Goal: Use online tool/utility: Utilize a website feature to perform a specific function

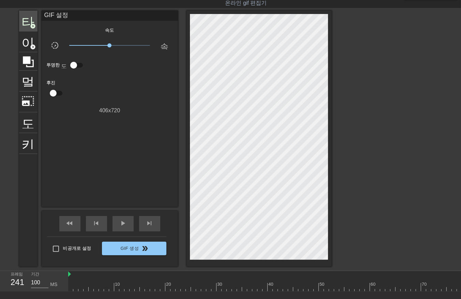
scroll to position [0, 915]
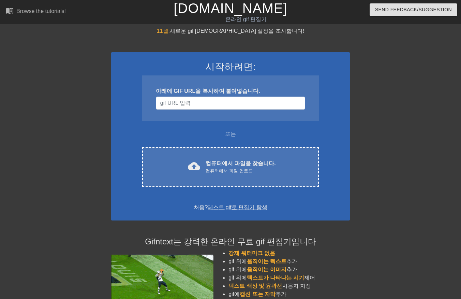
scroll to position [16, 0]
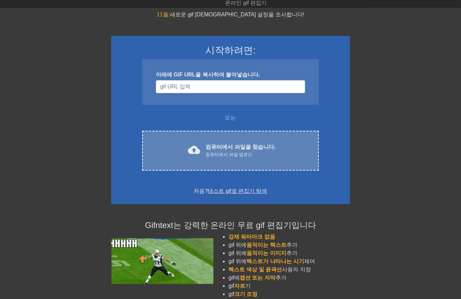
click at [247, 154] on div "컴퓨터에서 파일 업로드" at bounding box center [241, 154] width 70 height 7
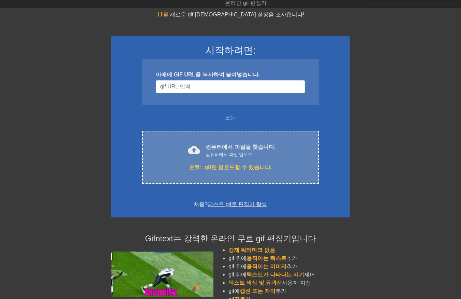
click at [228, 148] on font "컴퓨터에서 파일을 찾습니다." at bounding box center [241, 147] width 70 height 6
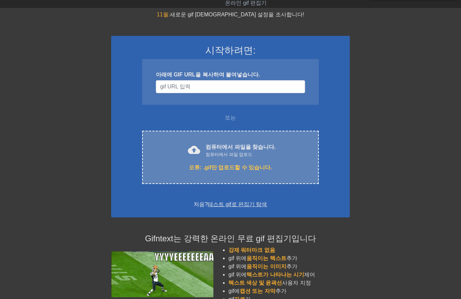
click at [250, 151] on div "컴퓨터에서 파일 업로드" at bounding box center [241, 154] width 70 height 7
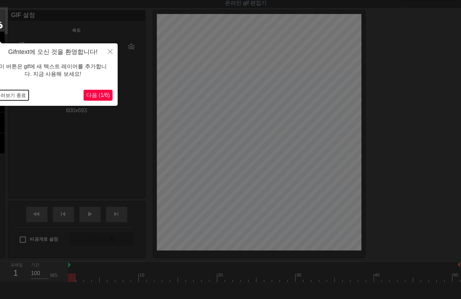
click at [17, 95] on button "둘러보기 종료" at bounding box center [10, 95] width 35 height 10
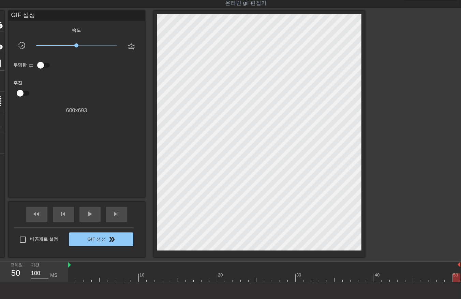
drag, startPoint x: 73, startPoint y: 277, endPoint x: 475, endPoint y: 285, distance: 401.6
click at [461, 285] on html "menu_book 튜토리얼을 찾아보세요! [DOMAIN_NAME] 온라인 gif 편집기 피드백/제안 보내기 타이틀 add_circle 이미지 …" at bounding box center [230, 157] width 461 height 346
drag, startPoint x: 68, startPoint y: 279, endPoint x: 73, endPoint y: 278, distance: 5.6
click at [69, 279] on div "프레임 50 기간 100 MS 10 20 30 40 50" at bounding box center [230, 272] width 461 height 20
click at [73, 279] on div at bounding box center [264, 277] width 392 height 9
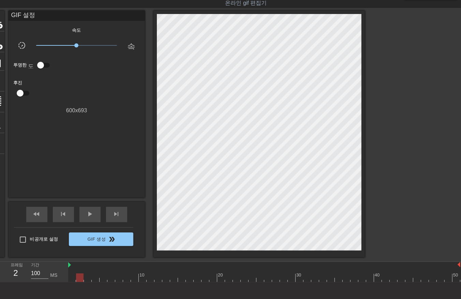
click at [80, 277] on div at bounding box center [264, 277] width 392 height 9
drag, startPoint x: 87, startPoint y: 275, endPoint x: 96, endPoint y: 277, distance: 9.0
click at [90, 277] on div at bounding box center [264, 277] width 392 height 9
drag, startPoint x: 96, startPoint y: 277, endPoint x: 100, endPoint y: 279, distance: 4.9
click at [98, 279] on div at bounding box center [264, 277] width 392 height 9
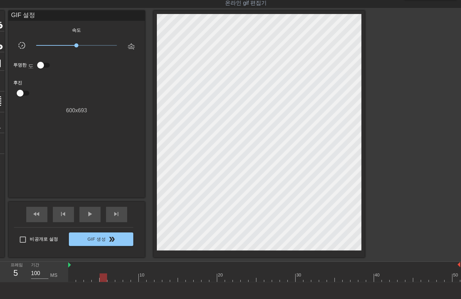
click at [103, 278] on div at bounding box center [264, 277] width 392 height 9
click at [110, 277] on div at bounding box center [264, 277] width 392 height 9
click at [118, 278] on div at bounding box center [264, 277] width 392 height 9
drag, startPoint x: 125, startPoint y: 278, endPoint x: 129, endPoint y: 278, distance: 3.8
click at [126, 279] on div at bounding box center [264, 277] width 392 height 9
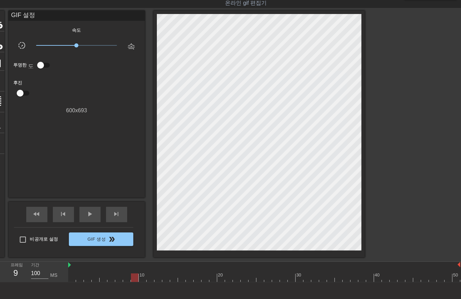
drag, startPoint x: 134, startPoint y: 278, endPoint x: 139, endPoint y: 279, distance: 5.2
click at [134, 278] on div at bounding box center [264, 277] width 392 height 9
click at [144, 280] on div at bounding box center [264, 277] width 392 height 9
click at [150, 278] on div at bounding box center [264, 277] width 392 height 9
click at [156, 276] on div at bounding box center [264, 277] width 392 height 9
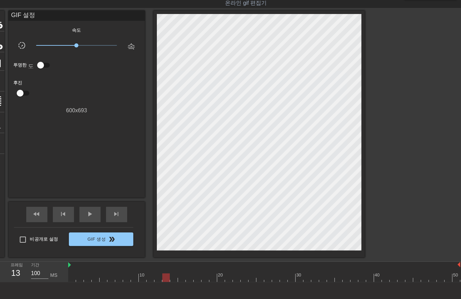
drag, startPoint x: 164, startPoint y: 278, endPoint x: 169, endPoint y: 278, distance: 4.8
click at [166, 278] on div at bounding box center [264, 277] width 392 height 9
click at [173, 278] on div at bounding box center [264, 277] width 392 height 9
click at [180, 278] on div at bounding box center [264, 277] width 392 height 9
click at [190, 280] on div at bounding box center [264, 277] width 392 height 9
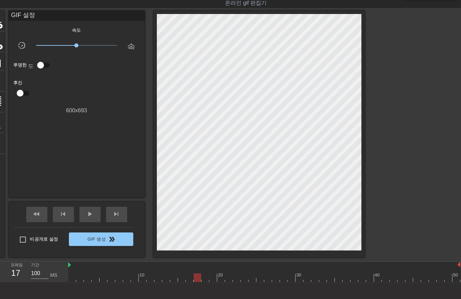
click at [199, 279] on div at bounding box center [264, 277] width 392 height 9
click at [204, 279] on div at bounding box center [264, 277] width 392 height 9
drag, startPoint x: 210, startPoint y: 278, endPoint x: 215, endPoint y: 278, distance: 4.8
click at [210, 278] on div at bounding box center [264, 277] width 392 height 9
drag, startPoint x: 220, startPoint y: 278, endPoint x: 224, endPoint y: 277, distance: 4.1
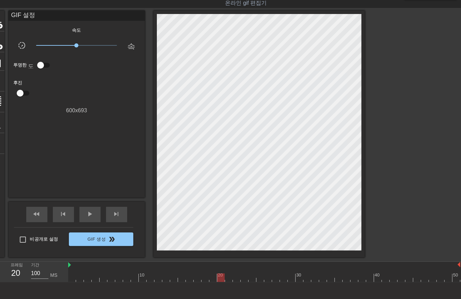
click at [220, 278] on div at bounding box center [264, 277] width 392 height 9
click at [229, 278] on div at bounding box center [264, 277] width 392 height 9
click at [235, 278] on div at bounding box center [264, 277] width 392 height 9
click at [245, 277] on div at bounding box center [264, 277] width 392 height 9
drag, startPoint x: 251, startPoint y: 276, endPoint x: 255, endPoint y: 277, distance: 3.9
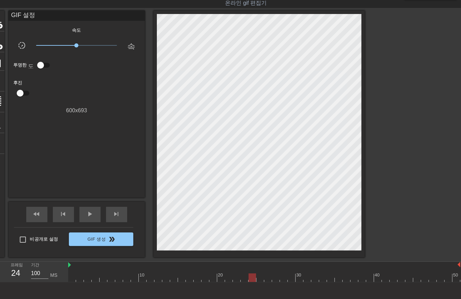
click at [251, 277] on div at bounding box center [264, 277] width 392 height 9
click at [260, 280] on div at bounding box center [264, 277] width 392 height 9
click at [266, 278] on div at bounding box center [264, 277] width 392 height 9
click at [278, 280] on div at bounding box center [264, 277] width 392 height 9
drag, startPoint x: 284, startPoint y: 277, endPoint x: 288, endPoint y: 278, distance: 3.8
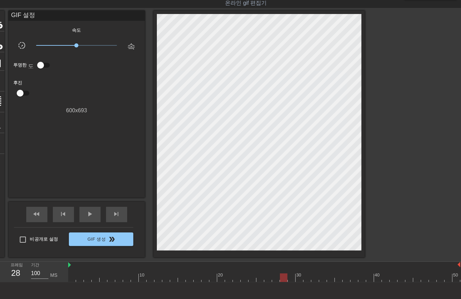
click at [284, 278] on div at bounding box center [264, 277] width 392 height 9
click at [292, 278] on div at bounding box center [264, 277] width 392 height 9
click at [300, 278] on div at bounding box center [264, 277] width 392 height 9
click at [308, 279] on div at bounding box center [264, 277] width 392 height 9
drag, startPoint x: 315, startPoint y: 278, endPoint x: 321, endPoint y: 282, distance: 7.2
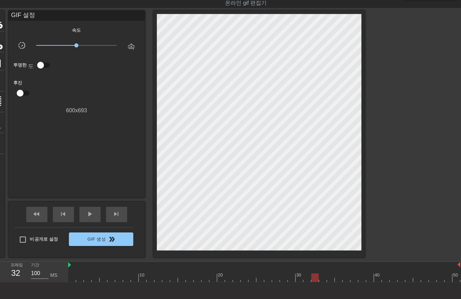
click at [316, 281] on div at bounding box center [264, 277] width 392 height 9
click at [323, 276] on div at bounding box center [264, 277] width 392 height 9
drag, startPoint x: 330, startPoint y: 275, endPoint x: 336, endPoint y: 279, distance: 7.5
click at [331, 277] on div at bounding box center [264, 277] width 392 height 9
drag, startPoint x: 337, startPoint y: 279, endPoint x: 342, endPoint y: 282, distance: 5.8
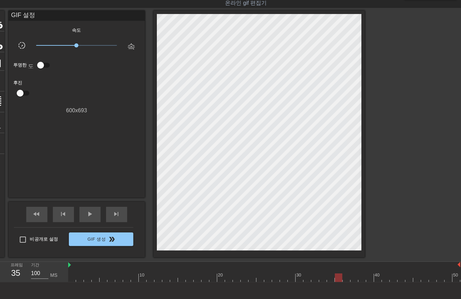
click at [341, 282] on div "10 20 30 40 50" at bounding box center [264, 272] width 393 height 20
click at [346, 280] on div at bounding box center [264, 277] width 392 height 9
click at [356, 280] on div at bounding box center [264, 277] width 392 height 9
drag, startPoint x: 362, startPoint y: 277, endPoint x: 364, endPoint y: 281, distance: 4.4
click at [364, 281] on div at bounding box center [264, 277] width 392 height 9
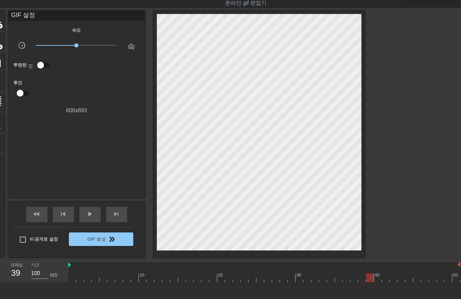
click at [370, 278] on div at bounding box center [264, 277] width 392 height 9
drag, startPoint x: 376, startPoint y: 278, endPoint x: 383, endPoint y: 280, distance: 7.5
click at [377, 278] on div at bounding box center [264, 277] width 392 height 9
click at [386, 279] on div at bounding box center [264, 277] width 392 height 9
click at [393, 279] on div at bounding box center [264, 277] width 392 height 9
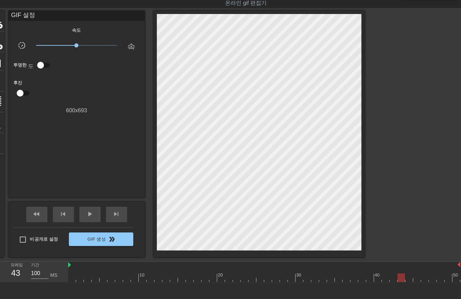
drag, startPoint x: 401, startPoint y: 277, endPoint x: 404, endPoint y: 280, distance: 3.9
click at [401, 279] on div at bounding box center [264, 277] width 392 height 9
click at [408, 277] on div at bounding box center [264, 277] width 392 height 9
drag, startPoint x: 415, startPoint y: 277, endPoint x: 421, endPoint y: 278, distance: 6.5
click at [416, 278] on div at bounding box center [264, 277] width 392 height 9
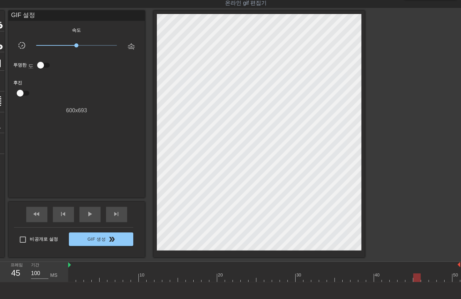
click at [425, 280] on div at bounding box center [264, 277] width 392 height 9
click at [432, 279] on div at bounding box center [264, 277] width 392 height 9
click at [439, 278] on div at bounding box center [264, 277] width 392 height 9
drag, startPoint x: 448, startPoint y: 278, endPoint x: 450, endPoint y: 281, distance: 4.0
click at [449, 280] on div at bounding box center [264, 277] width 392 height 9
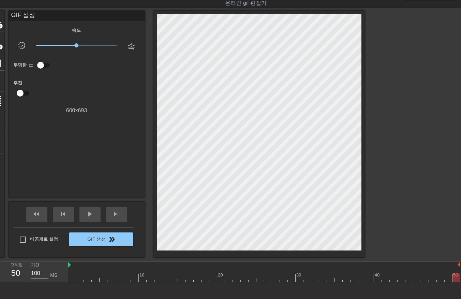
click at [454, 279] on div at bounding box center [264, 277] width 392 height 9
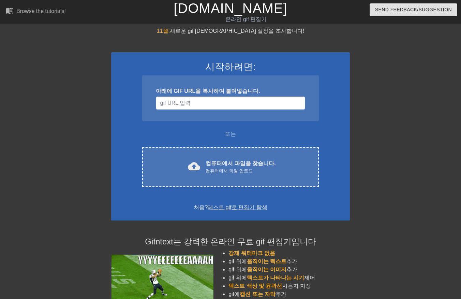
scroll to position [16, 0]
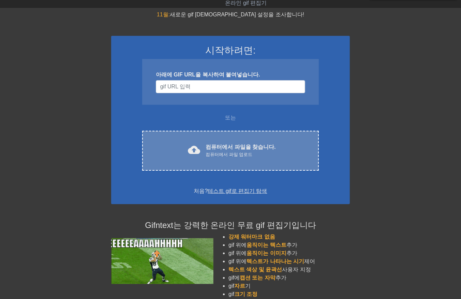
click at [226, 151] on div "컴퓨터에서 파일 업로드" at bounding box center [241, 154] width 70 height 7
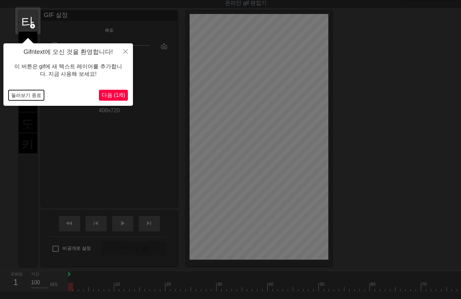
click at [23, 95] on button "둘러보기 종료" at bounding box center [26, 95] width 35 height 10
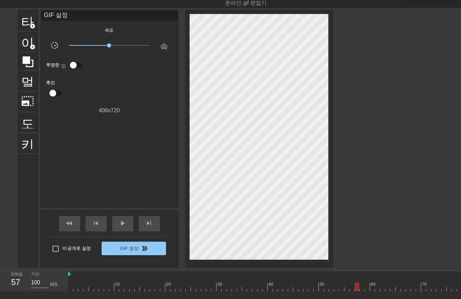
drag, startPoint x: 70, startPoint y: 285, endPoint x: 350, endPoint y: 275, distance: 279.6
click at [357, 268] on div "menu_book 튜토리얼을 찾아보세요! Gifntext.com 온라인 gif 편집기 피드백/제안 보내기 타이틀 add_circle 이미지 a…" at bounding box center [230, 161] width 461 height 355
click at [346, 288] on div at bounding box center [385, 286] width 635 height 9
click at [351, 287] on div at bounding box center [385, 286] width 635 height 9
click at [357, 287] on div at bounding box center [385, 286] width 635 height 9
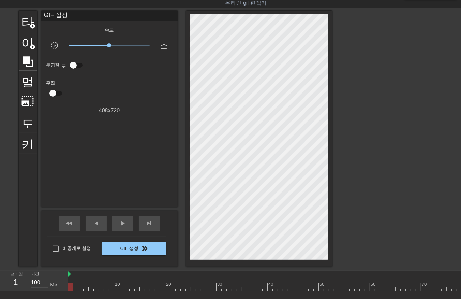
click at [69, 287] on div at bounding box center [385, 286] width 635 height 9
click at [75, 287] on div at bounding box center [385, 286] width 635 height 9
drag, startPoint x: 79, startPoint y: 286, endPoint x: 84, endPoint y: 289, distance: 5.6
click at [81, 287] on div at bounding box center [385, 286] width 635 height 9
click at [86, 288] on div at bounding box center [385, 286] width 635 height 9
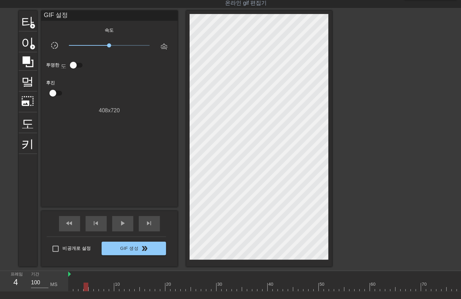
click at [91, 288] on div at bounding box center [385, 286] width 635 height 9
click at [96, 287] on div at bounding box center [385, 286] width 635 height 9
drag, startPoint x: 101, startPoint y: 286, endPoint x: 100, endPoint y: 289, distance: 3.6
click at [100, 289] on div at bounding box center [385, 286] width 635 height 9
click at [107, 287] on div at bounding box center [385, 286] width 635 height 9
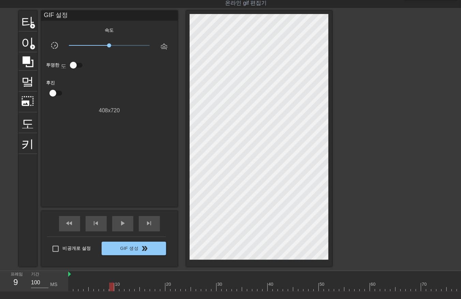
click at [111, 287] on div at bounding box center [385, 286] width 635 height 9
click at [116, 288] on div at bounding box center [385, 286] width 635 height 9
click at [121, 287] on div at bounding box center [385, 286] width 635 height 9
click at [127, 288] on div at bounding box center [385, 286] width 635 height 9
click at [131, 288] on div at bounding box center [385, 286] width 635 height 9
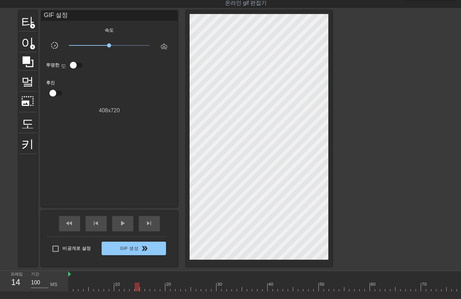
click at [136, 287] on div at bounding box center [385, 286] width 635 height 9
click at [141, 288] on div at bounding box center [385, 286] width 635 height 9
click at [147, 287] on div at bounding box center [385, 286] width 635 height 9
click at [151, 288] on div at bounding box center [385, 286] width 635 height 9
click at [157, 289] on div at bounding box center [385, 286] width 635 height 9
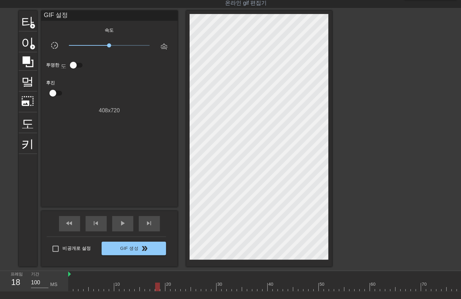
click at [162, 288] on div at bounding box center [385, 286] width 635 height 9
click at [168, 289] on div at bounding box center [385, 286] width 635 height 9
click at [174, 286] on div at bounding box center [385, 286] width 635 height 9
click at [177, 287] on div at bounding box center [385, 286] width 635 height 9
click at [183, 288] on div at bounding box center [385, 286] width 635 height 9
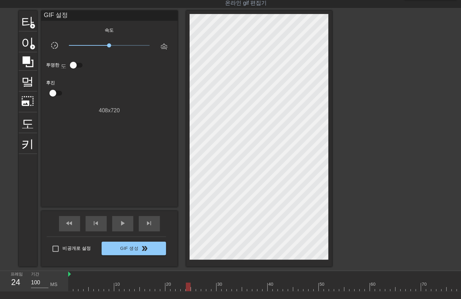
drag, startPoint x: 189, startPoint y: 287, endPoint x: 192, endPoint y: 288, distance: 3.7
click at [189, 288] on div at bounding box center [385, 286] width 635 height 9
drag, startPoint x: 194, startPoint y: 287, endPoint x: 198, endPoint y: 287, distance: 4.5
click at [193, 288] on div at bounding box center [385, 286] width 635 height 9
click at [198, 288] on div at bounding box center [385, 286] width 635 height 9
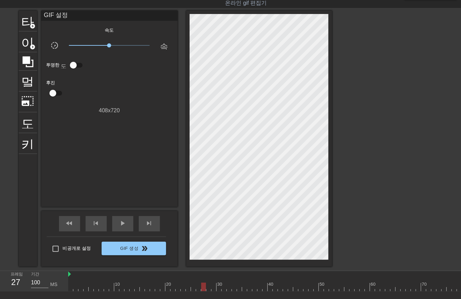
click at [203, 289] on div at bounding box center [385, 286] width 635 height 9
click at [209, 288] on div at bounding box center [385, 286] width 635 height 9
drag, startPoint x: 213, startPoint y: 285, endPoint x: 216, endPoint y: 289, distance: 4.8
click at [213, 288] on div at bounding box center [385, 286] width 635 height 9
click at [219, 287] on div at bounding box center [385, 286] width 635 height 9
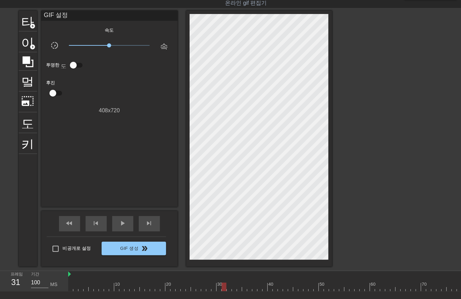
click at [224, 288] on div at bounding box center [385, 286] width 635 height 9
click at [229, 289] on div at bounding box center [385, 286] width 635 height 9
click at [234, 288] on div at bounding box center [385, 286] width 635 height 9
click at [238, 286] on div at bounding box center [385, 286] width 635 height 9
click at [244, 290] on div at bounding box center [385, 286] width 635 height 9
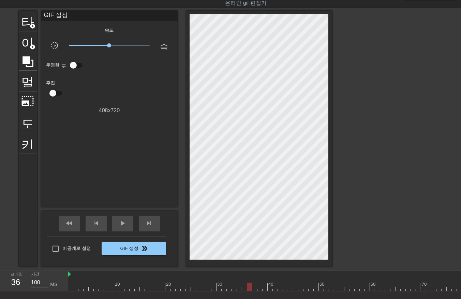
drag, startPoint x: 248, startPoint y: 286, endPoint x: 251, endPoint y: 289, distance: 4.4
click at [248, 289] on div at bounding box center [385, 286] width 635 height 9
drag, startPoint x: 255, startPoint y: 287, endPoint x: 260, endPoint y: 288, distance: 5.2
click at [256, 288] on div at bounding box center [385, 286] width 635 height 9
click at [260, 288] on div at bounding box center [385, 286] width 635 height 9
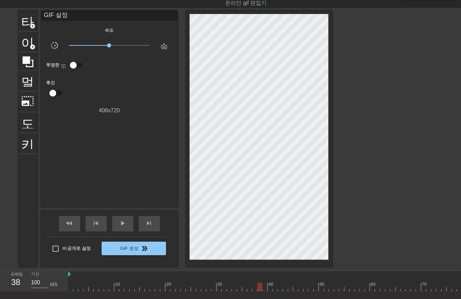
click at [263, 287] on div at bounding box center [385, 286] width 635 height 9
click at [270, 288] on div at bounding box center [385, 286] width 635 height 9
drag, startPoint x: 275, startPoint y: 288, endPoint x: 277, endPoint y: 291, distance: 3.8
click at [277, 291] on div "10 20 30 40 50 60 70 80 90 100 110 120" at bounding box center [385, 281] width 635 height 20
drag, startPoint x: 279, startPoint y: 286, endPoint x: 282, endPoint y: 288, distance: 3.9
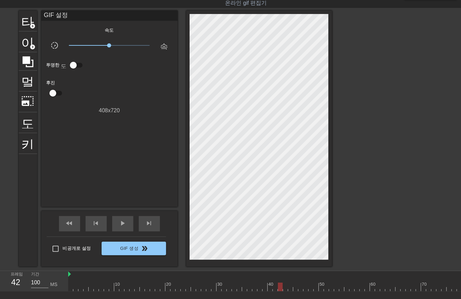
click at [280, 288] on div at bounding box center [385, 286] width 635 height 9
click at [285, 287] on div at bounding box center [385, 286] width 635 height 9
click at [290, 287] on div at bounding box center [385, 286] width 635 height 9
click at [296, 290] on div at bounding box center [385, 286] width 635 height 9
drag, startPoint x: 299, startPoint y: 286, endPoint x: 301, endPoint y: 289, distance: 3.9
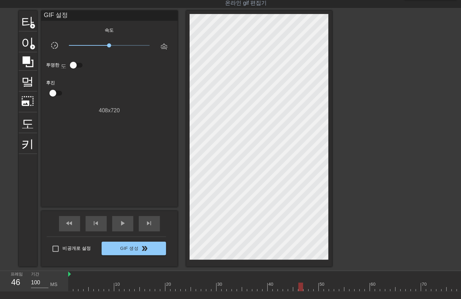
click at [300, 289] on div at bounding box center [385, 286] width 635 height 9
drag, startPoint x: 305, startPoint y: 286, endPoint x: 306, endPoint y: 289, distance: 4.1
click at [305, 287] on div at bounding box center [385, 286] width 635 height 9
drag, startPoint x: 309, startPoint y: 285, endPoint x: 313, endPoint y: 287, distance: 4.1
click at [309, 287] on div at bounding box center [385, 286] width 635 height 9
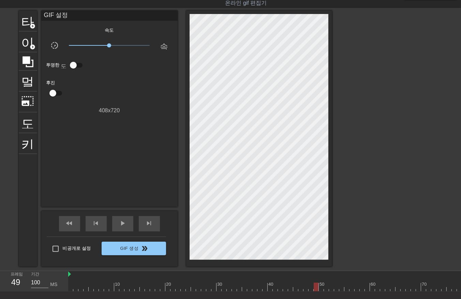
click at [314, 287] on div at bounding box center [385, 286] width 635 height 9
click at [321, 288] on div at bounding box center [385, 286] width 635 height 9
click at [326, 289] on div at bounding box center [385, 286] width 635 height 9
click at [330, 285] on div at bounding box center [385, 286] width 635 height 9
click at [336, 285] on div at bounding box center [385, 286] width 635 height 9
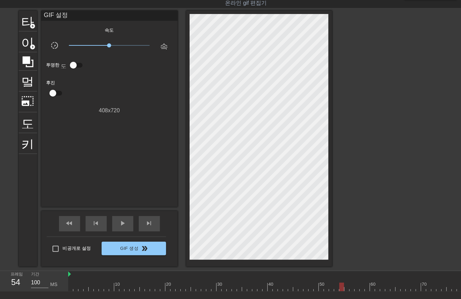
click at [341, 287] on div at bounding box center [385, 286] width 635 height 9
click at [345, 288] on div at bounding box center [385, 286] width 635 height 9
click at [351, 286] on div at bounding box center [385, 286] width 635 height 9
click at [356, 288] on div at bounding box center [385, 286] width 635 height 9
